Goal: Information Seeking & Learning: Learn about a topic

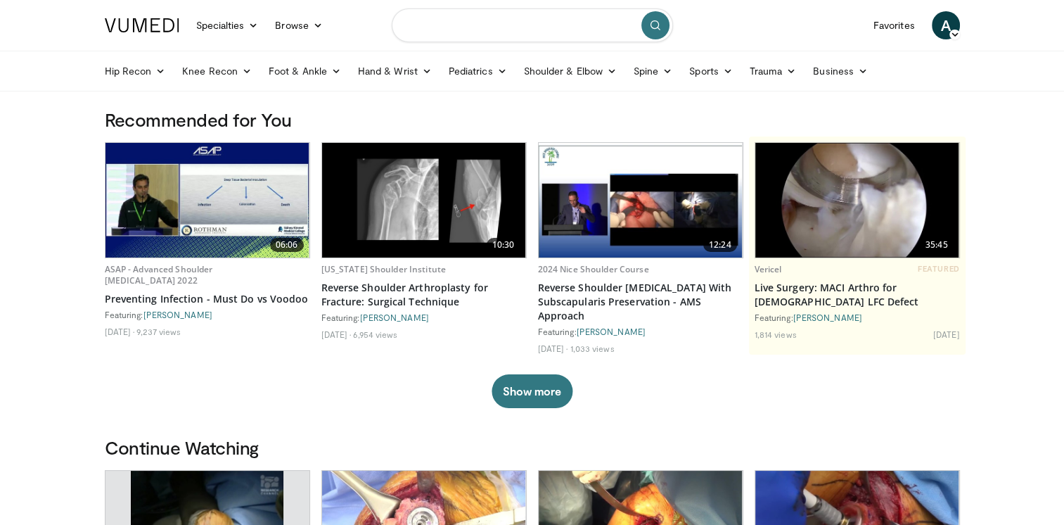
click at [495, 27] on input "Search topics, interventions" at bounding box center [532, 25] width 281 height 34
type input "**********"
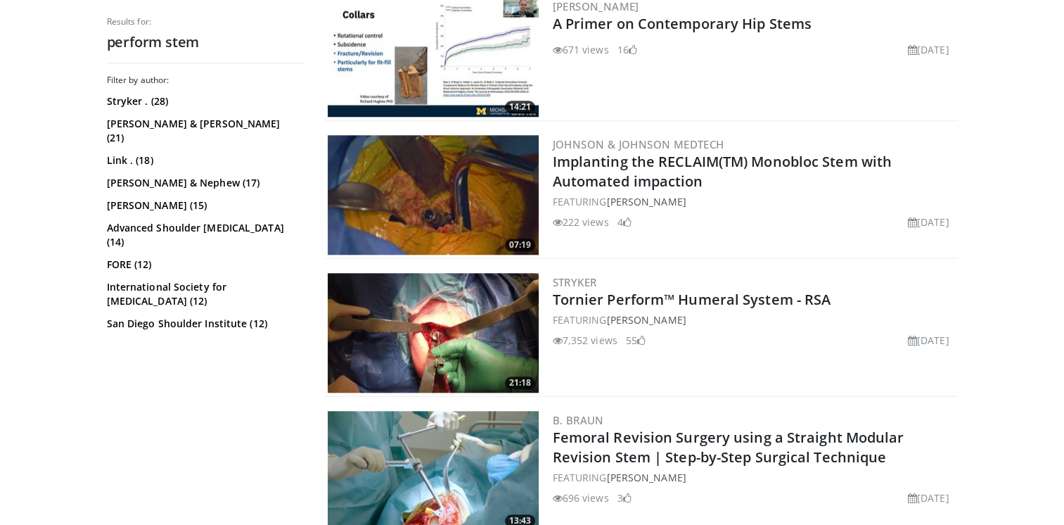
scroll to position [1412, 0]
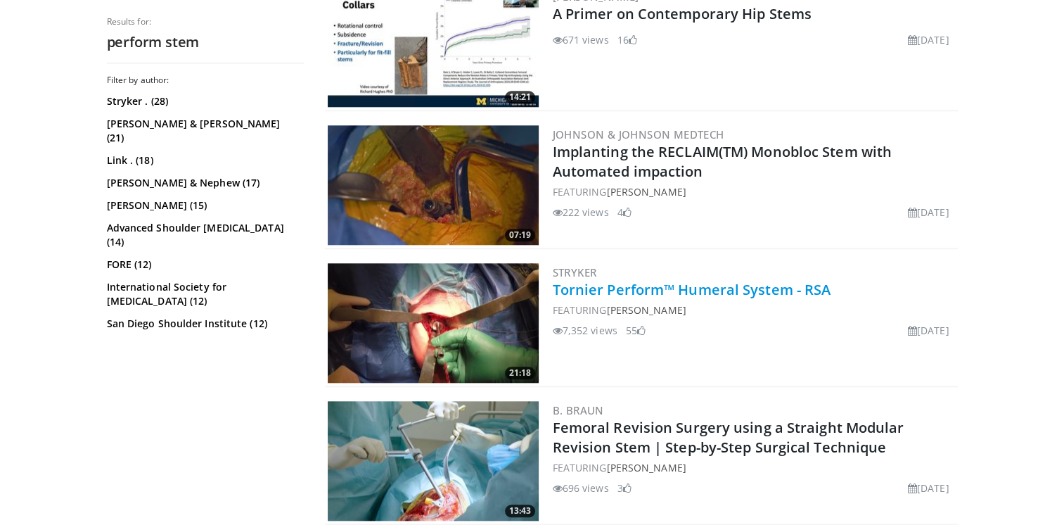
click at [618, 288] on link "Tornier Perform™ Humeral System - RSA" at bounding box center [692, 289] width 278 height 19
